Goal: Information Seeking & Learning: Find contact information

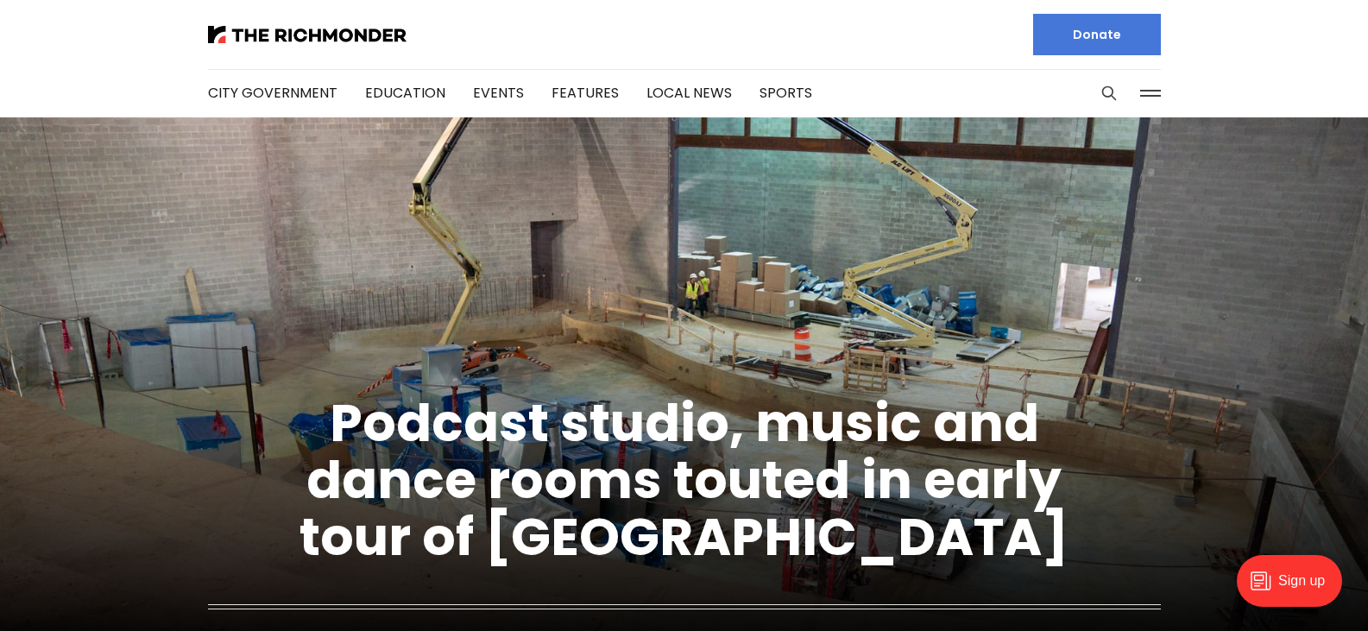
click at [1082, 177] on figure "Podcast studio, music and dance rooms touted in early tour of [GEOGRAPHIC_DATA]…" at bounding box center [684, 432] width 1368 height 631
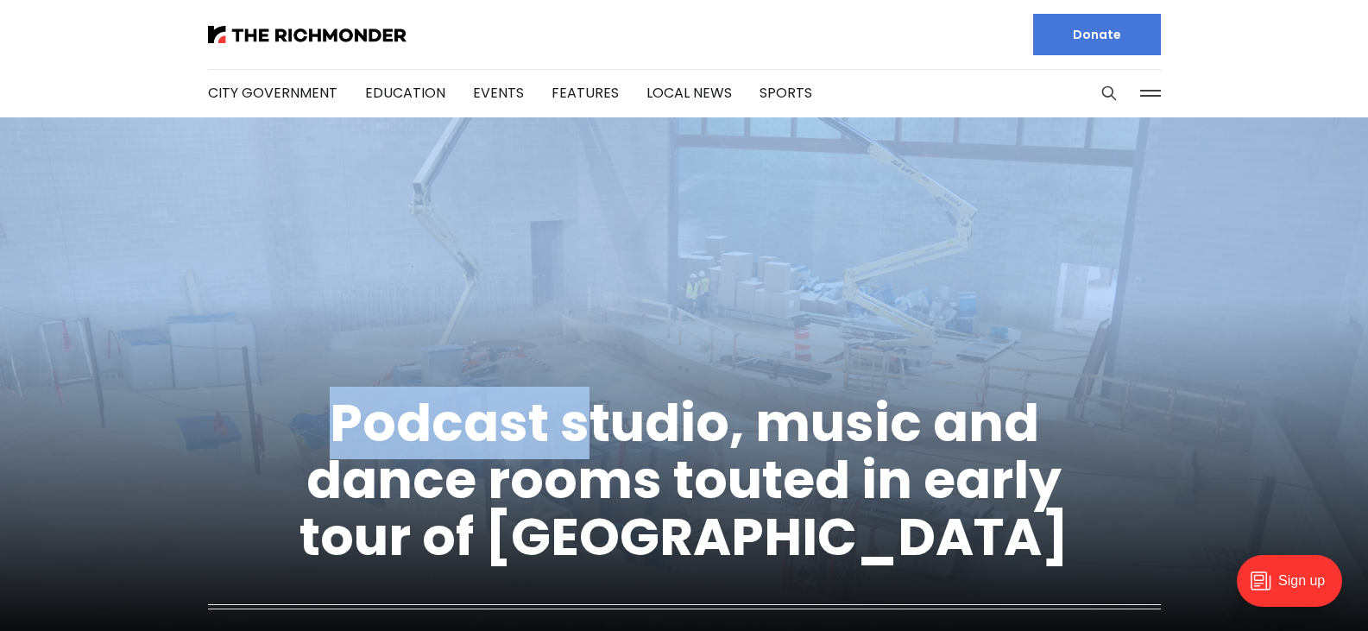
click at [1153, 100] on button at bounding box center [1151, 93] width 26 height 26
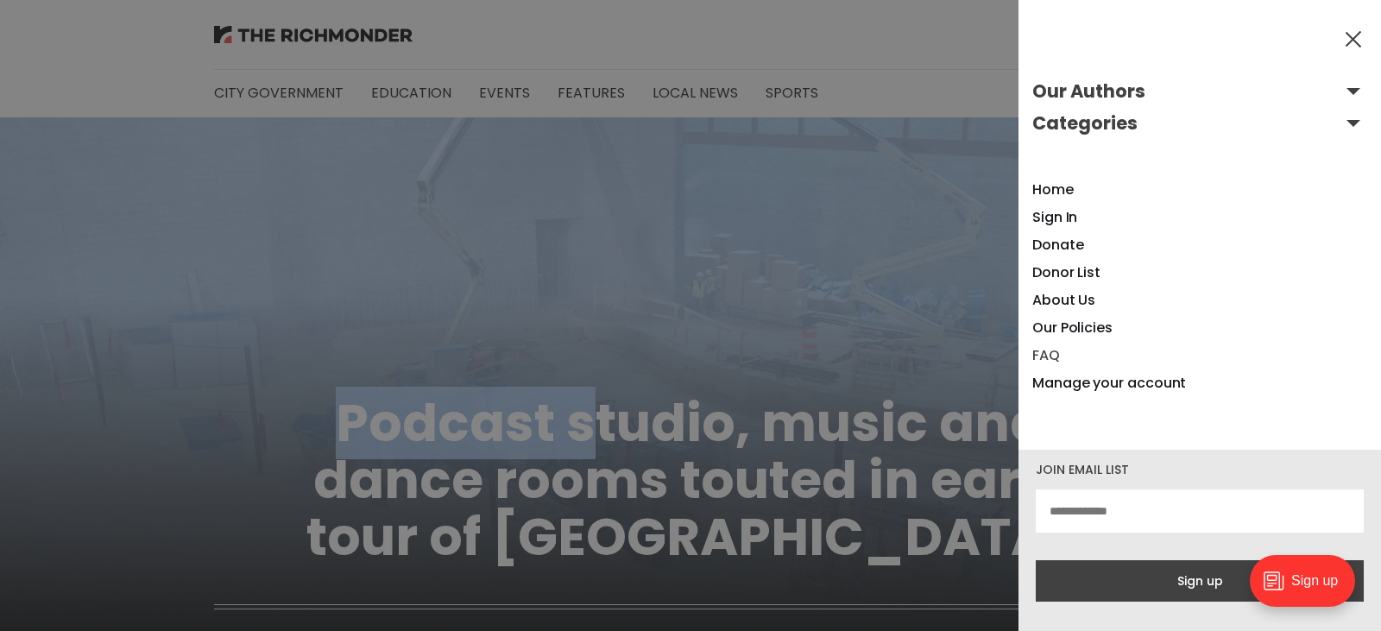
click at [1048, 352] on link "FAQ" at bounding box center [1046, 355] width 28 height 20
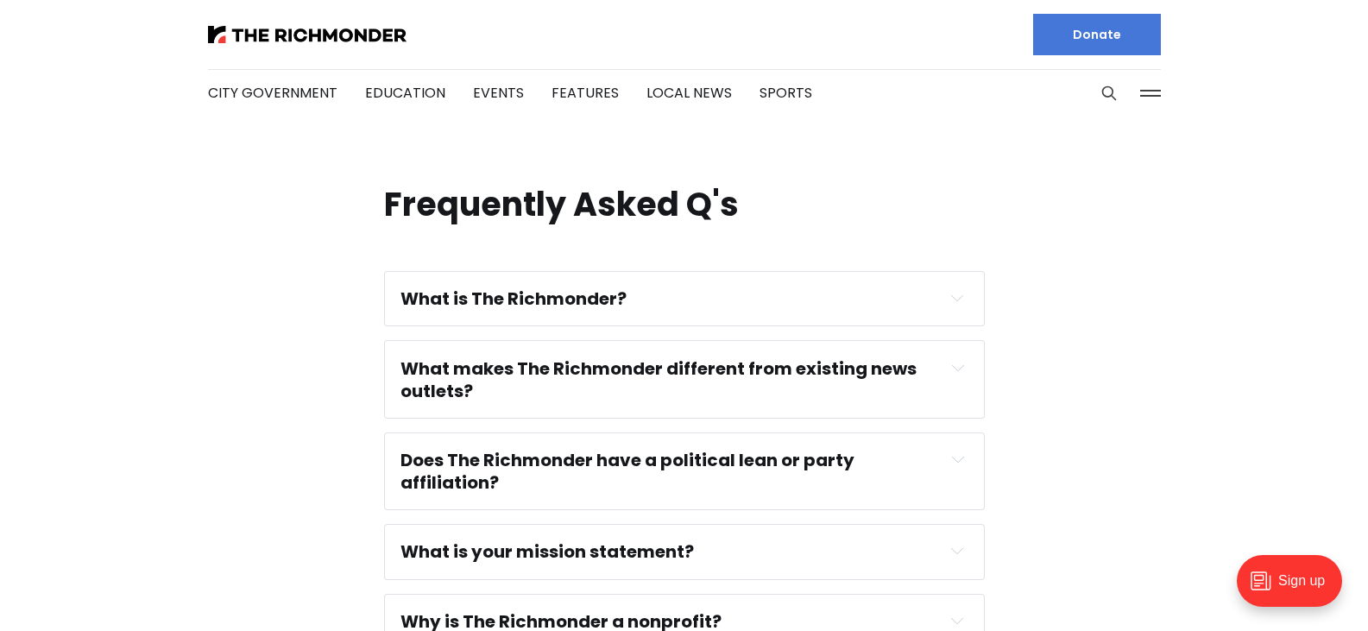
click at [942, 458] on div "Does The Richmonder have a political lean or party affiliation?" at bounding box center [685, 471] width 568 height 45
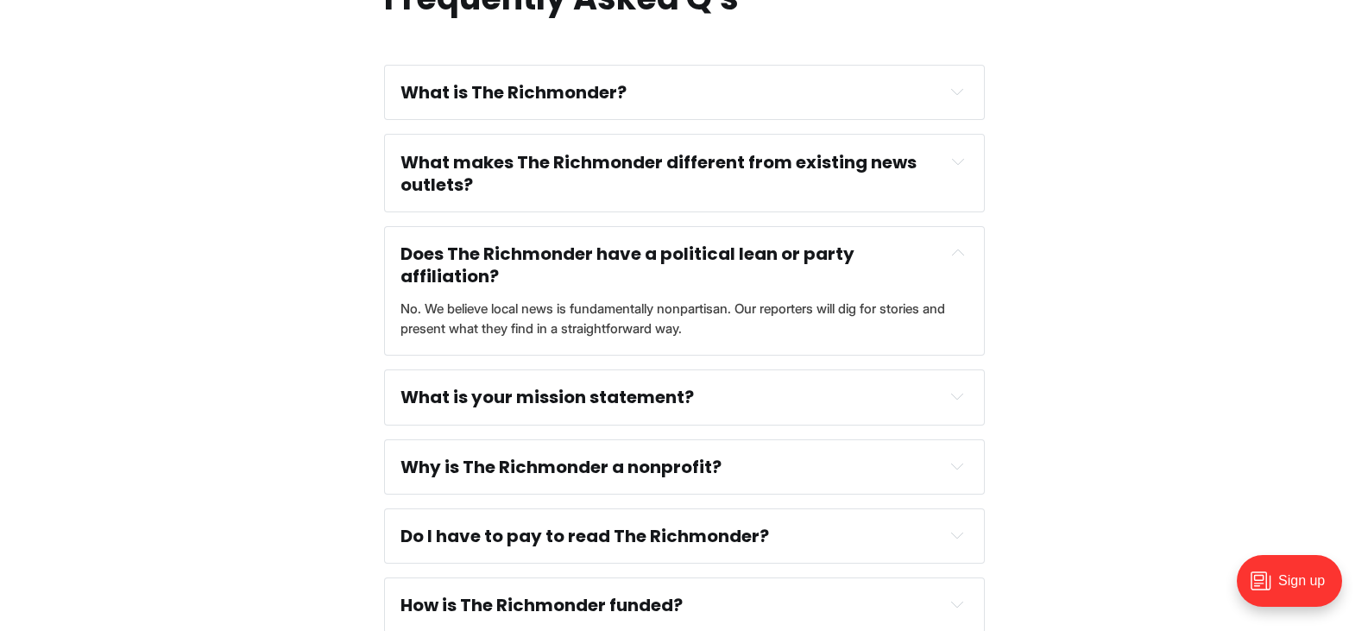
scroll to position [207, 0]
click at [924, 459] on div "Why is The Richmonder a nonprofit?" at bounding box center [685, 466] width 568 height 22
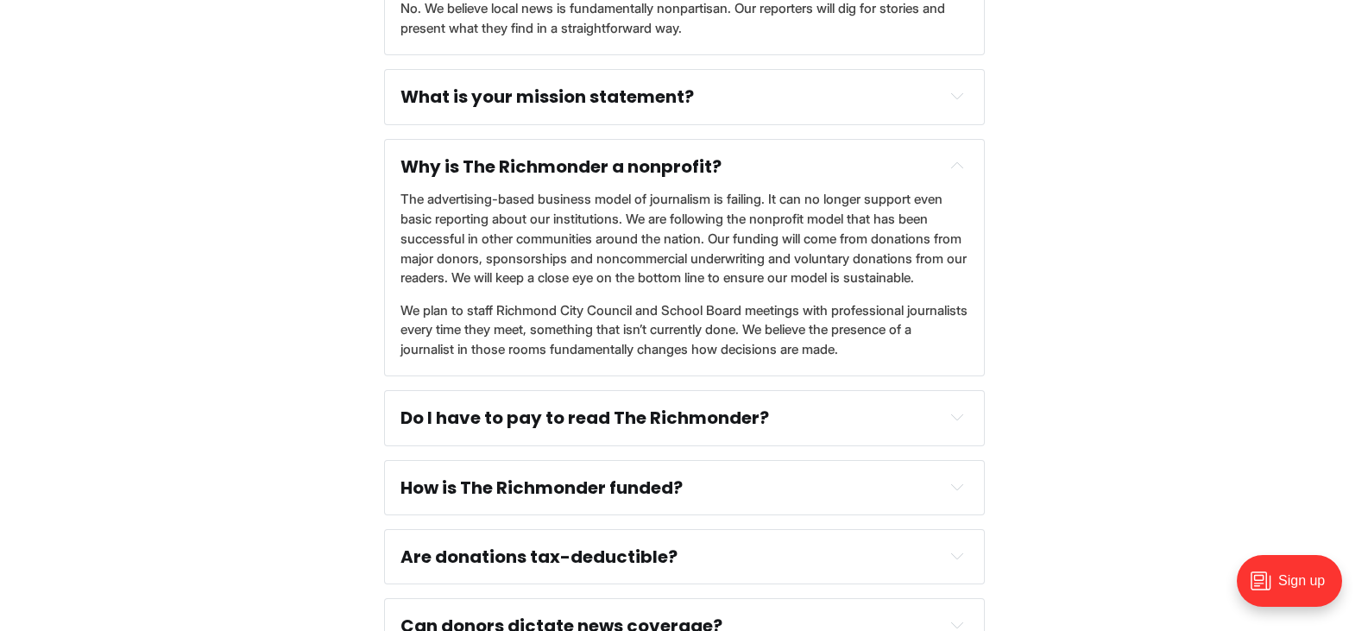
scroll to position [508, 0]
click at [842, 428] on div "Do I have to pay to read The Richmonder?" at bounding box center [685, 417] width 568 height 22
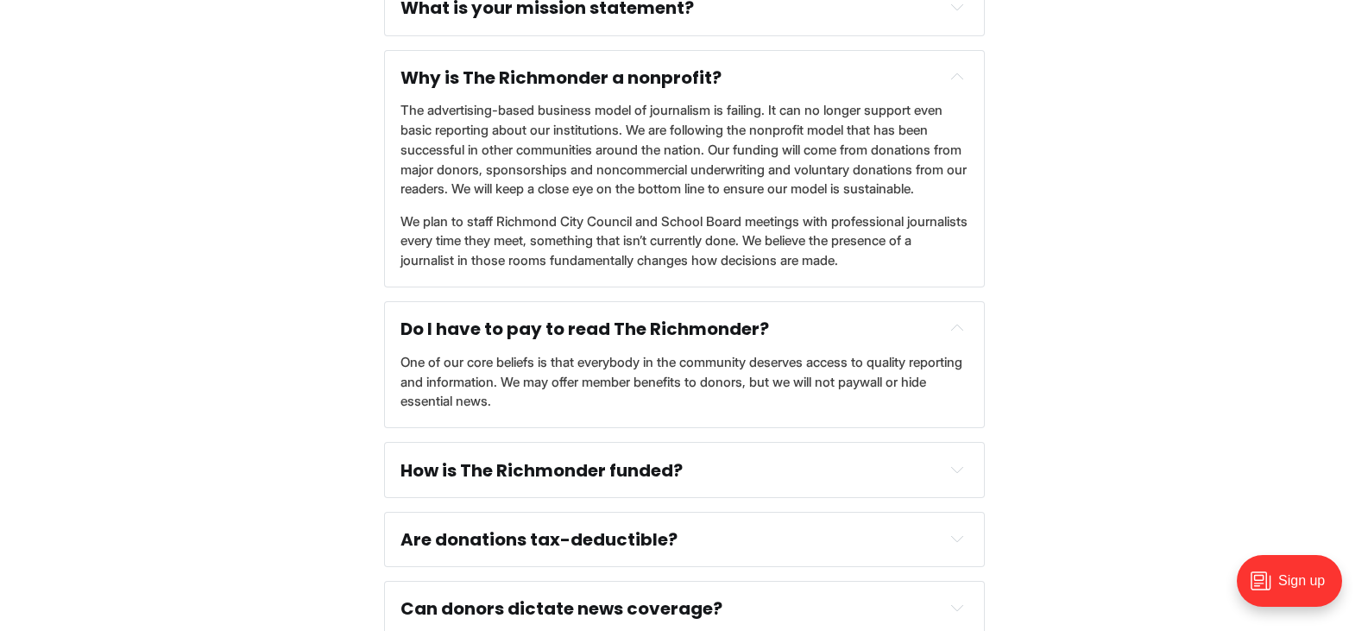
scroll to position [596, 0]
click at [867, 481] on div "How is The Richmonder funded?" at bounding box center [685, 469] width 568 height 22
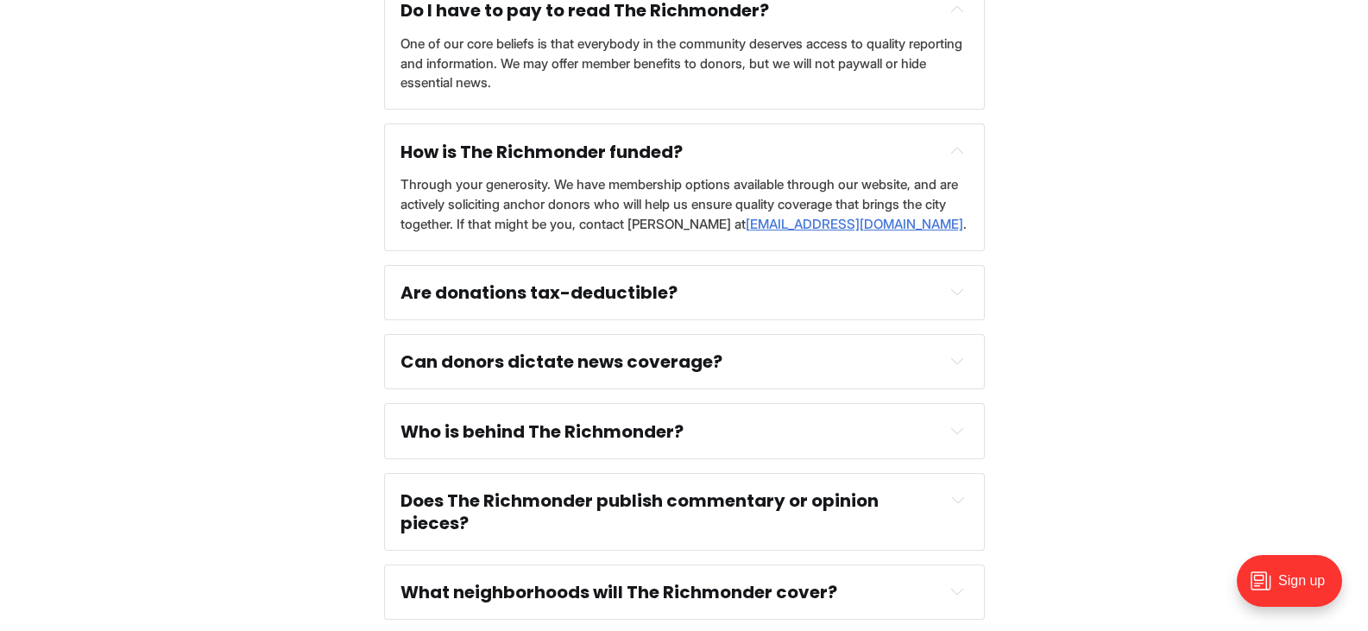
scroll to position [915, 0]
click at [750, 442] on div "Who is behind The Richmonder?" at bounding box center [685, 431] width 568 height 22
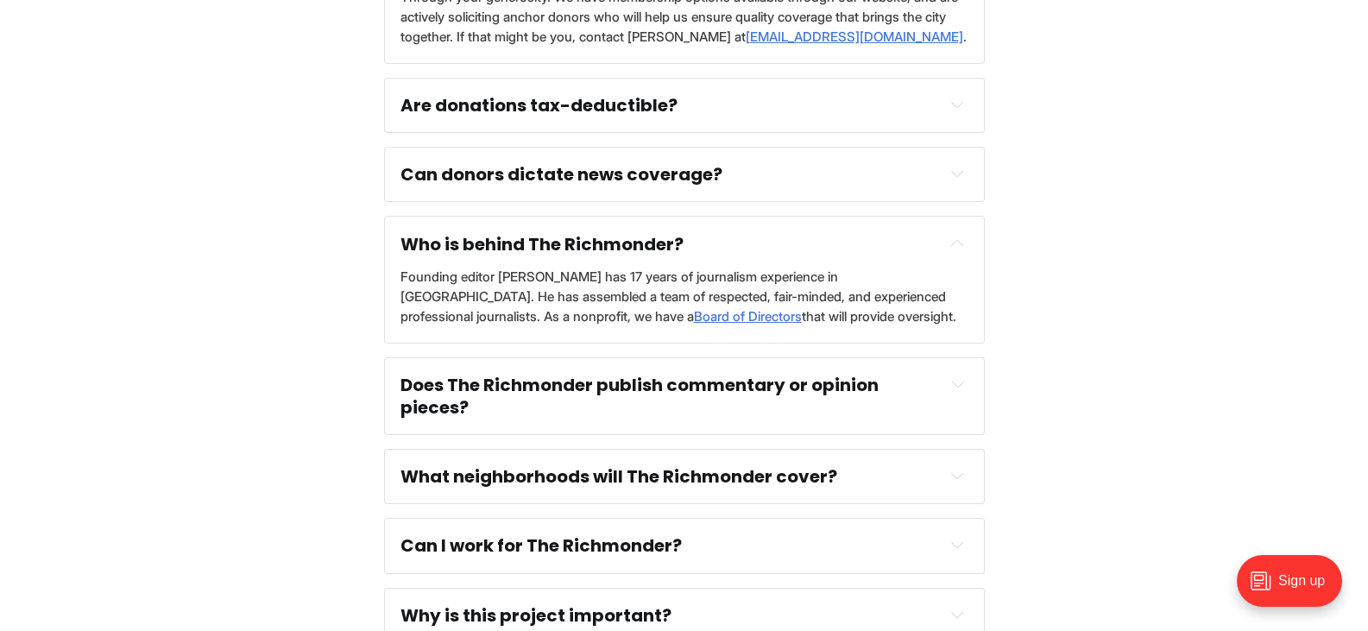
scroll to position [1102, 0]
click at [882, 418] on h4 "Does The Richmonder publish commentary or opinion pieces?" at bounding box center [667, 395] width 533 height 45
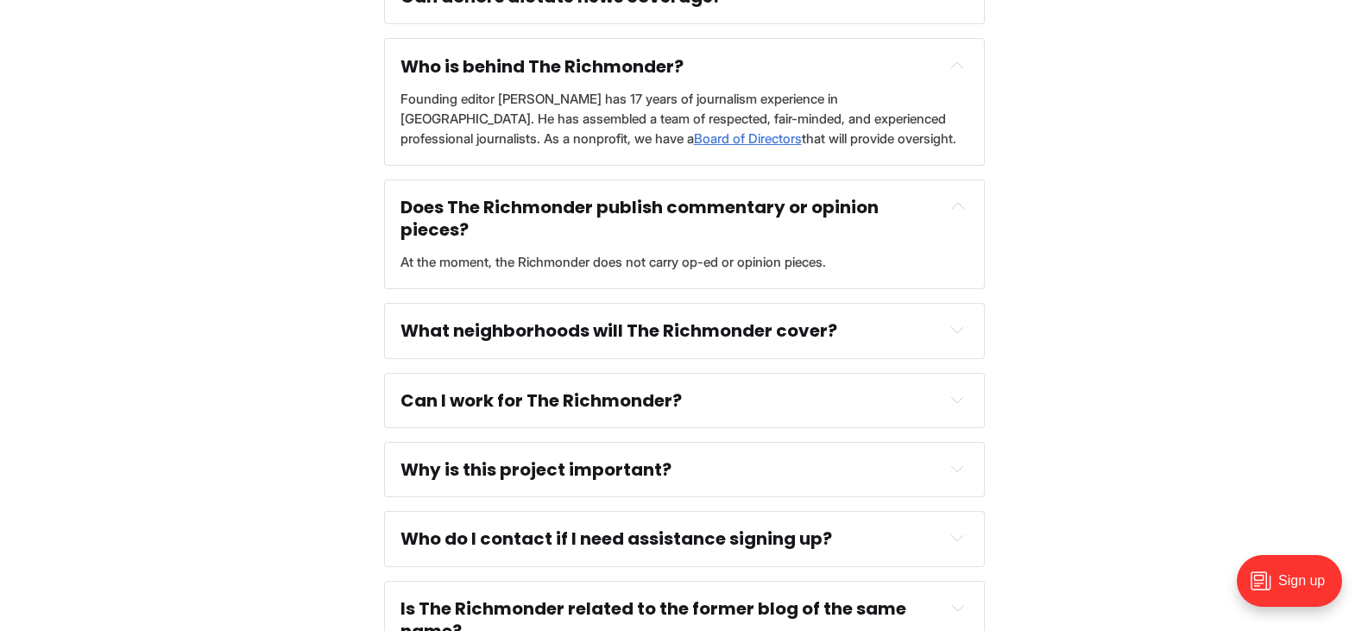
scroll to position [1280, 0]
click at [826, 426] on div "Can I work for The Richmonder? We are seeking qualified full-time and freelance…" at bounding box center [684, 399] width 601 height 55
click at [847, 411] on div "Can I work for The Richmonder?" at bounding box center [685, 399] width 568 height 22
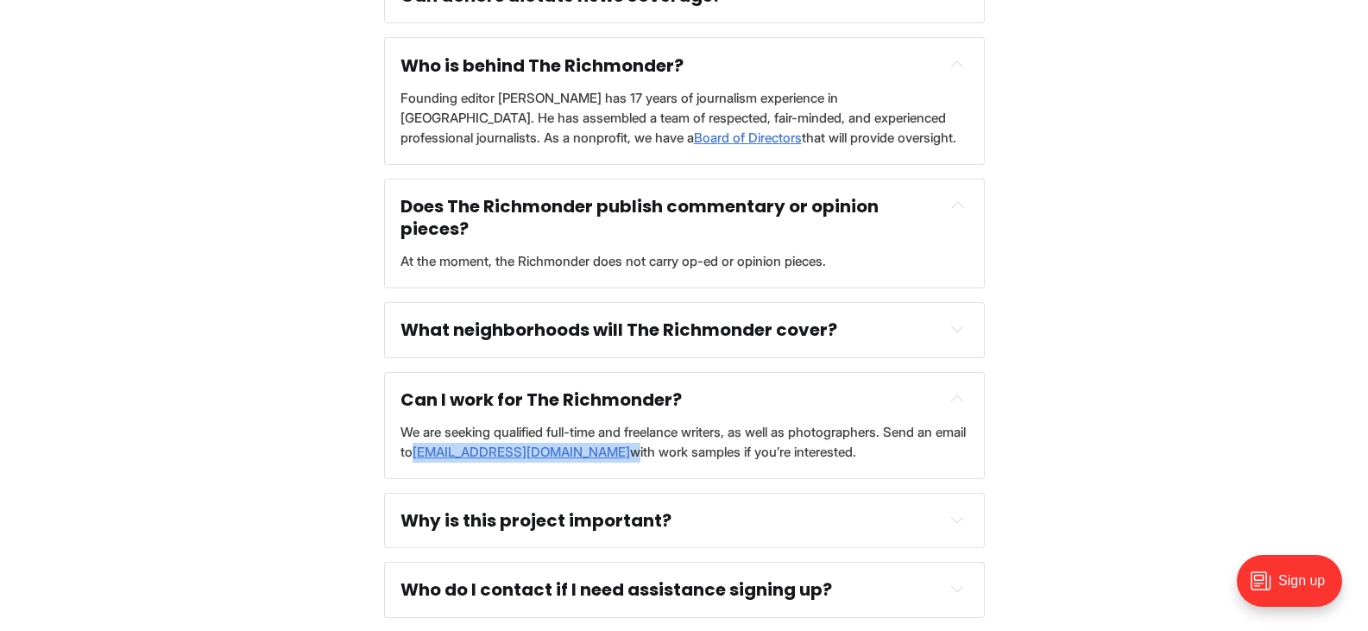
drag, startPoint x: 640, startPoint y: 491, endPoint x: 466, endPoint y: 493, distance: 173.5
click at [466, 463] on p "We are seeking qualified full-time and freelance writers, as well as photograph…" at bounding box center [685, 443] width 568 height 40
copy p "mphillips@richmonder.org"
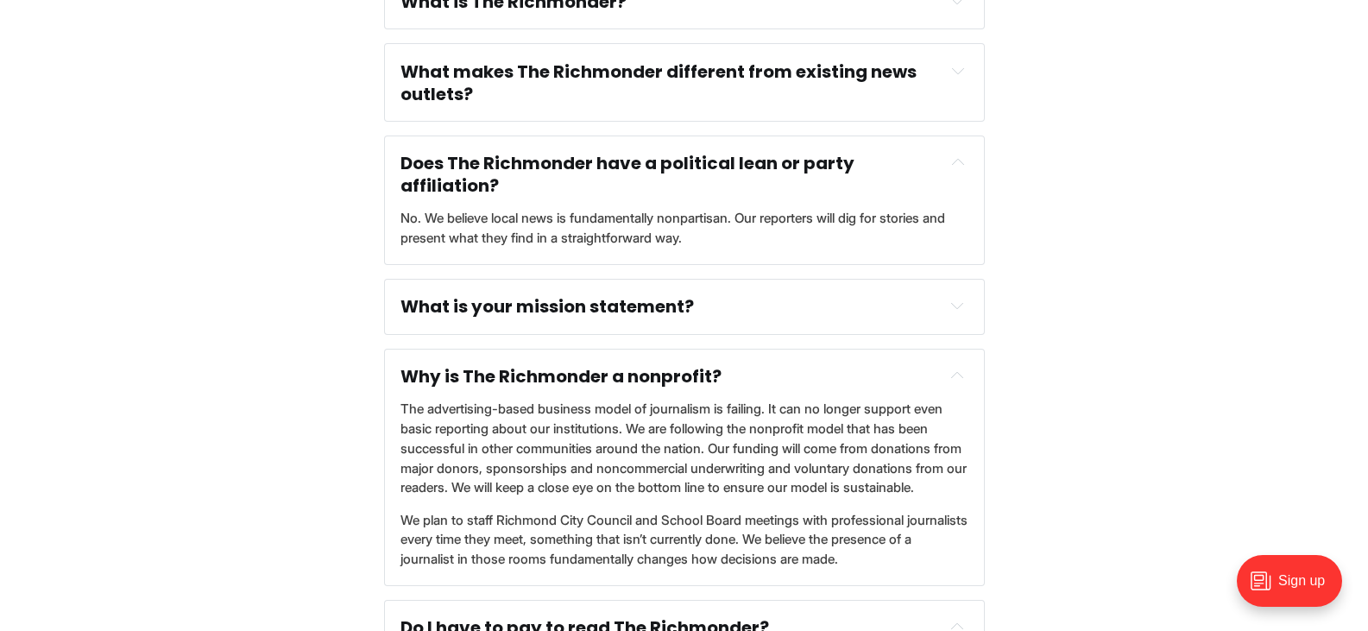
scroll to position [0, 0]
